Goal: Obtain resource: Download file/media

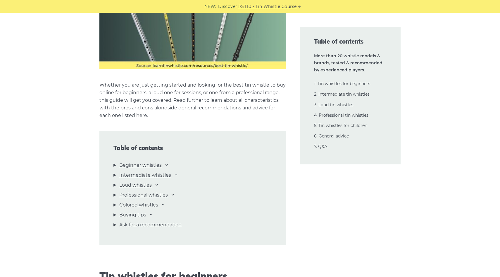
scroll to position [536, 0]
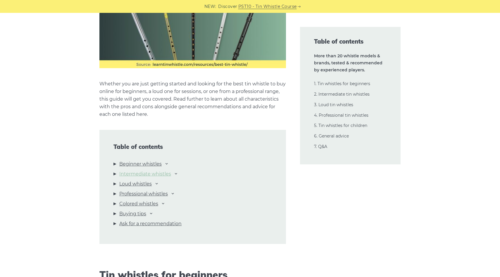
click at [160, 174] on link "Intermediate whistles" at bounding box center [145, 174] width 52 height 8
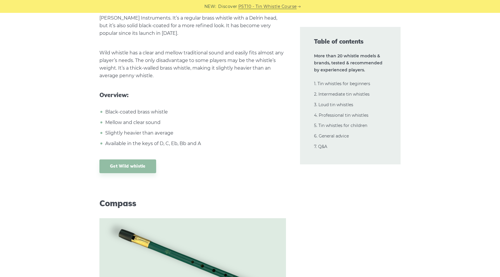
scroll to position [4845, 0]
click at [137, 159] on link "Get Wild whistle" at bounding box center [127, 166] width 57 height 14
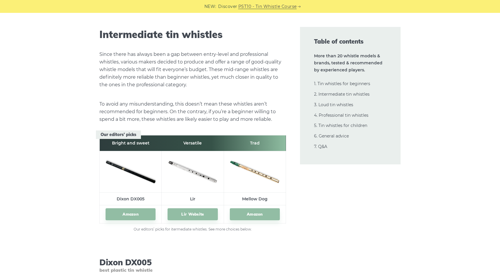
scroll to position [3172, 0]
click at [324, 116] on link "4. Professional tin whistles" at bounding box center [341, 114] width 54 height 5
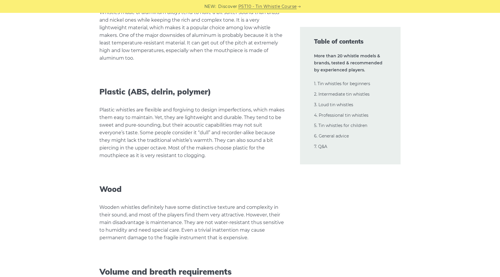
scroll to position [13026, 0]
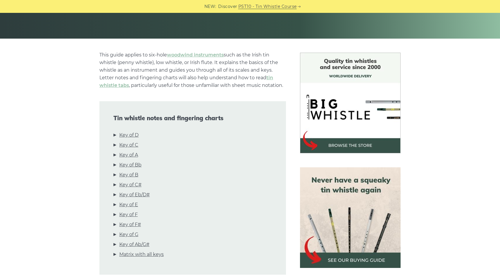
scroll to position [116, 0]
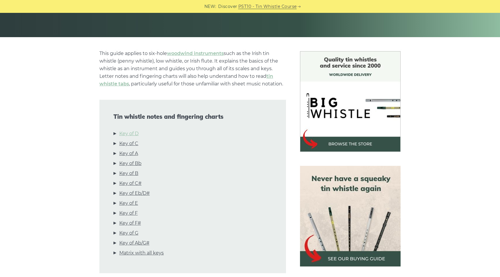
click at [128, 135] on link "Key of D" at bounding box center [128, 134] width 19 height 8
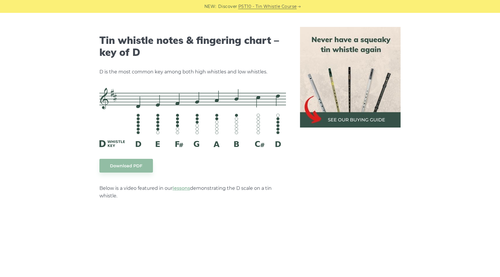
scroll to position [910, 0]
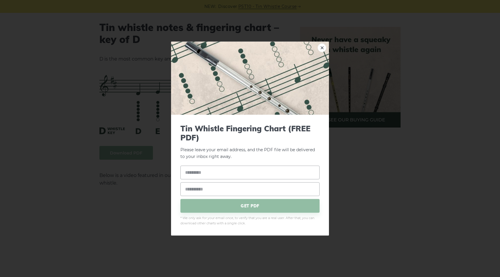
click at [194, 172] on input "text" at bounding box center [249, 173] width 139 height 14
type input "**********"
click at [190, 191] on input "email" at bounding box center [249, 189] width 139 height 14
type input "**********"
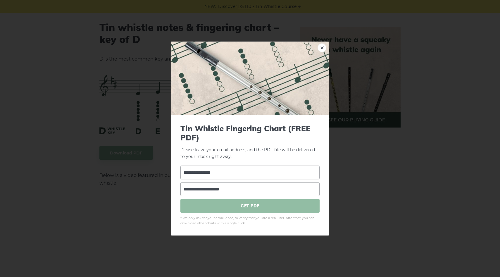
click at [240, 205] on span "GET PDF" at bounding box center [249, 206] width 139 height 14
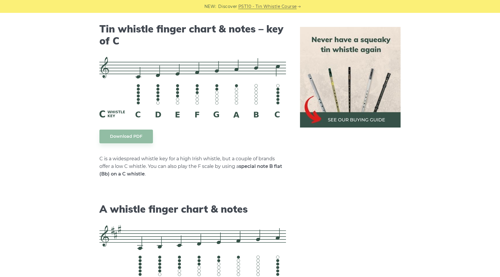
scroll to position [1463, 0]
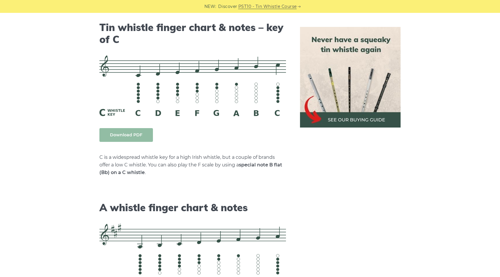
click at [119, 135] on link "Download PDF" at bounding box center [125, 135] width 53 height 14
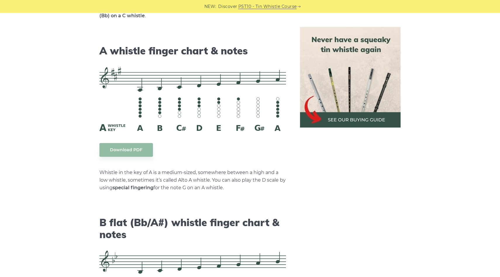
scroll to position [1620, 0]
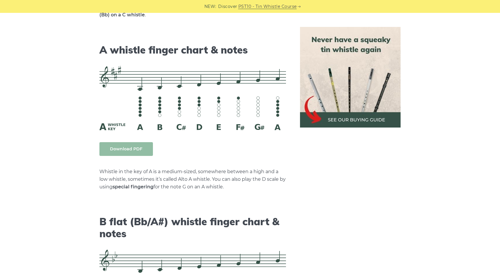
click at [133, 151] on link "Download PDF" at bounding box center [125, 149] width 53 height 14
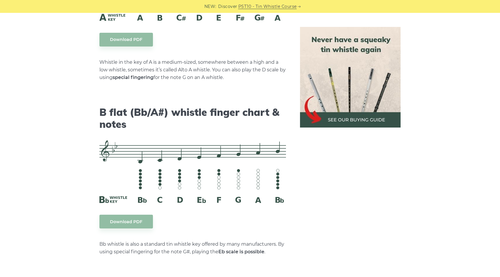
scroll to position [1731, 0]
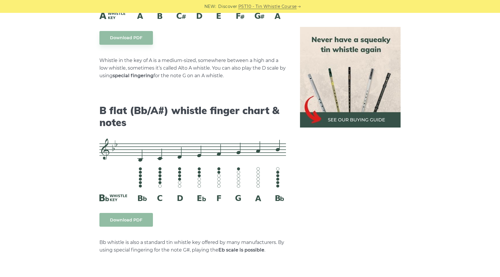
click at [141, 219] on link "Download PDF" at bounding box center [125, 220] width 53 height 14
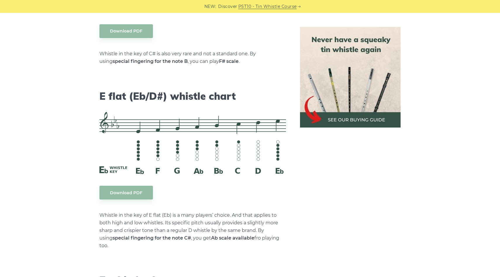
scroll to position [2252, 0]
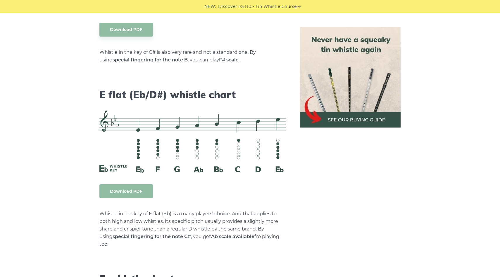
click at [118, 192] on link "Download PDF" at bounding box center [125, 191] width 53 height 14
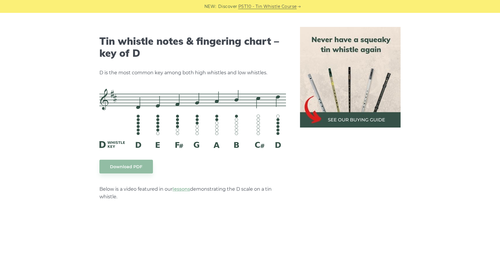
scroll to position [896, 0]
click at [132, 166] on link "Download PDF" at bounding box center [125, 167] width 53 height 14
